Goal: Navigation & Orientation: Find specific page/section

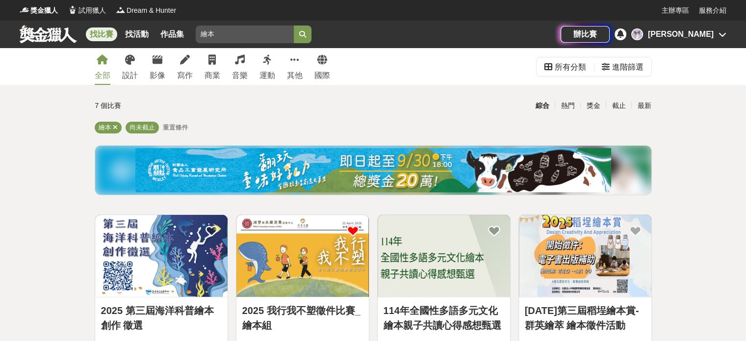
click at [703, 34] on div "[PERSON_NAME]" at bounding box center [681, 34] width 66 height 12
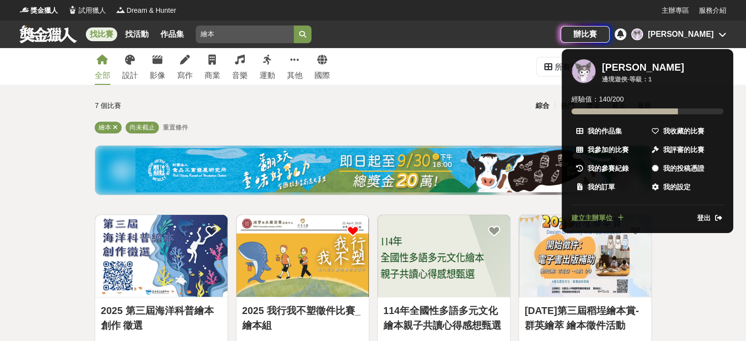
click at [638, 67] on div "[PERSON_NAME]" at bounding box center [643, 67] width 82 height 12
click at [616, 128] on span "我的作品集" at bounding box center [605, 131] width 34 height 10
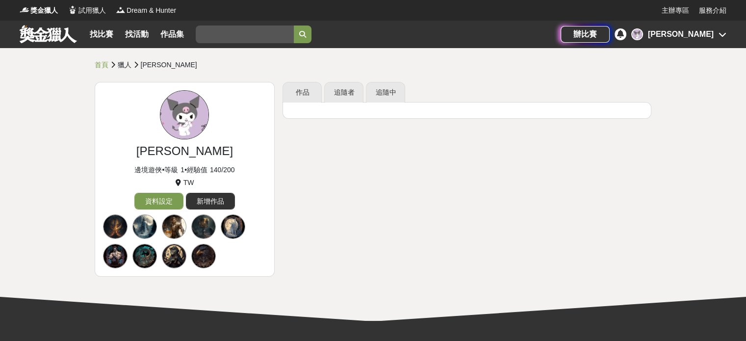
click at [710, 35] on div "[PERSON_NAME]" at bounding box center [681, 34] width 66 height 12
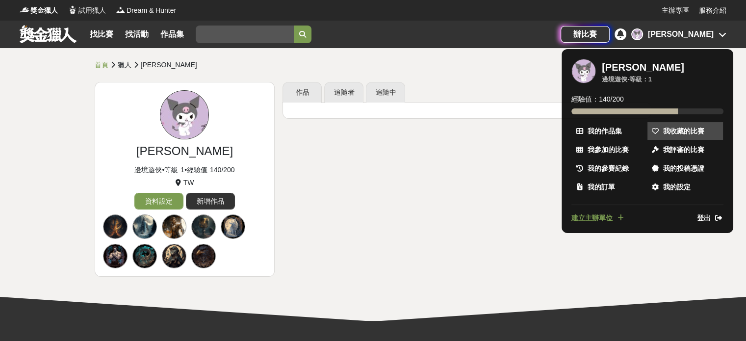
click at [678, 135] on span "我收藏的比賽" at bounding box center [683, 131] width 41 height 10
